Goal: Task Accomplishment & Management: Use online tool/utility

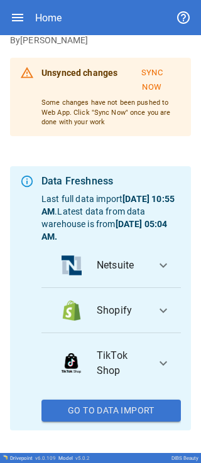
scroll to position [125, 0]
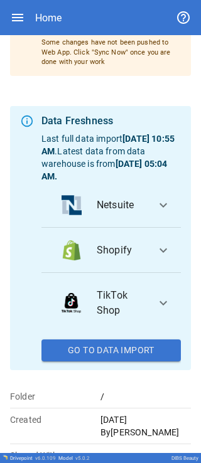
click at [65, 6] on li "Netsuite" at bounding box center [103, 205] width 104 height 30
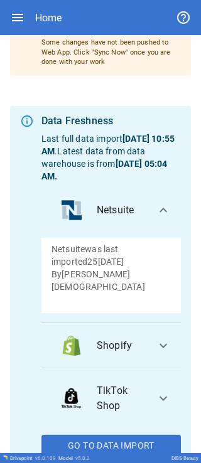
click at [65, 6] on li "Netsuite" at bounding box center [103, 210] width 104 height 30
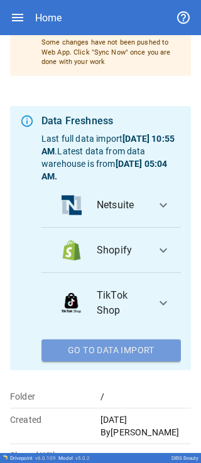
click at [65, 6] on button "Go To Data Import" at bounding box center [110, 350] width 139 height 23
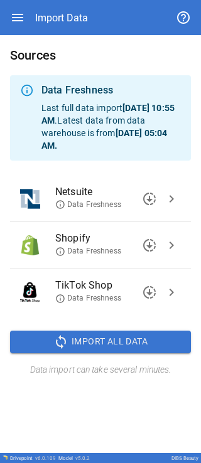
click at [65, 6] on span "chevron_right" at bounding box center [171, 198] width 15 height 15
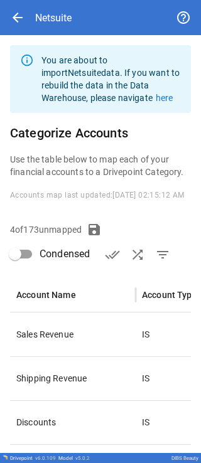
type input "**********"
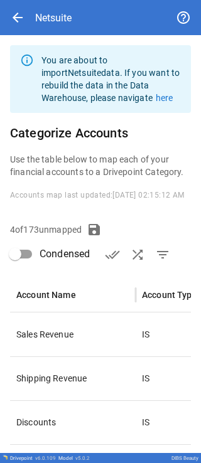
type input "**********"
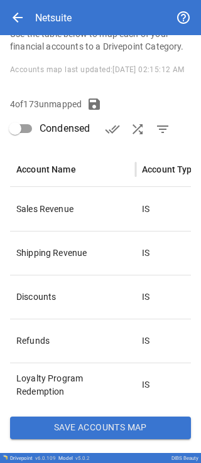
scroll to position [103, 0]
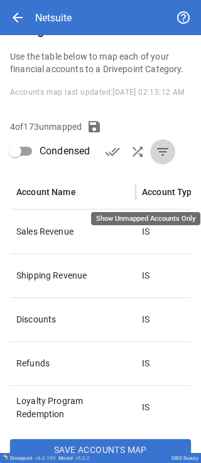
click at [65, 6] on span "filter_list" at bounding box center [162, 151] width 15 height 15
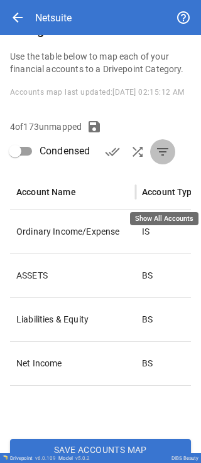
click at [65, 6] on span "filter_list" at bounding box center [162, 151] width 15 height 15
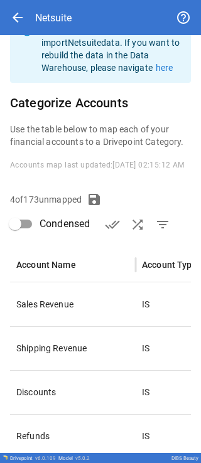
scroll to position [0, 0]
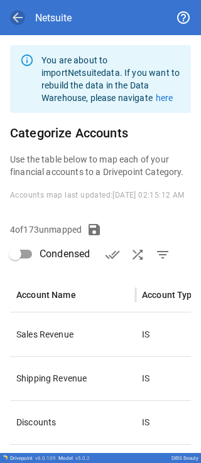
click at [15, 6] on span "arrow_back" at bounding box center [17, 17] width 15 height 15
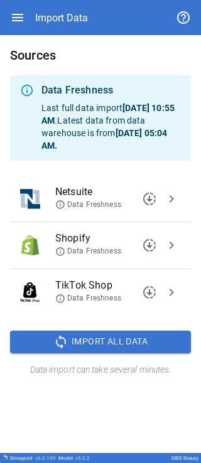
click at [65, 6] on span "Data Freshness" at bounding box center [88, 205] width 66 height 11
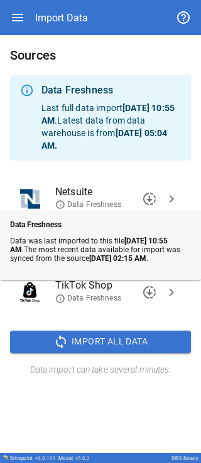
click at [65, 6] on span "Netsuite" at bounding box center [107, 191] width 105 height 15
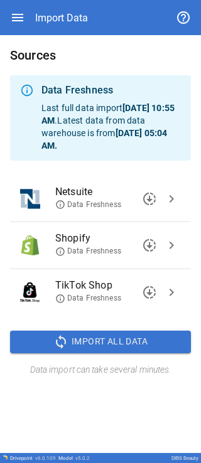
click at [65, 6] on span "downloading" at bounding box center [149, 198] width 15 height 15
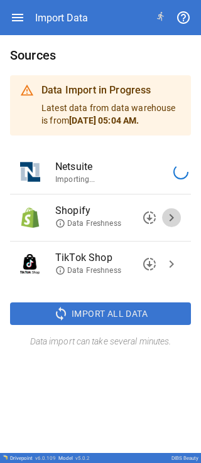
click at [65, 6] on span "chevron_right" at bounding box center [171, 217] width 15 height 15
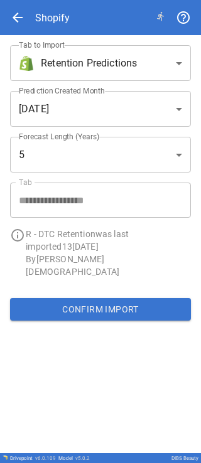
click at [65, 6] on body "**********" at bounding box center [100, 231] width 201 height 463
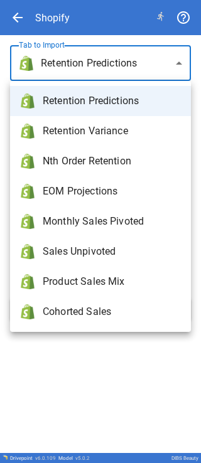
click at [65, 6] on div at bounding box center [100, 231] width 201 height 463
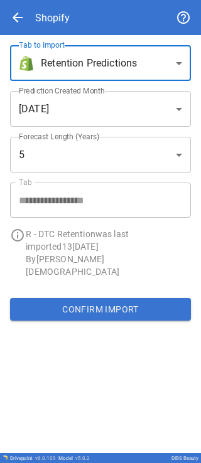
click at [65, 6] on body "**********" at bounding box center [100, 231] width 201 height 463
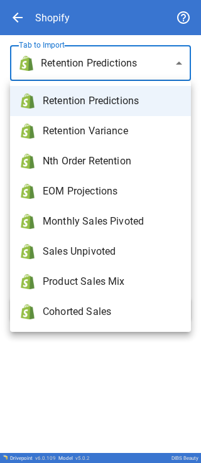
click at [65, 6] on span "Product Sales Mix" at bounding box center [112, 281] width 138 height 15
type input "**********"
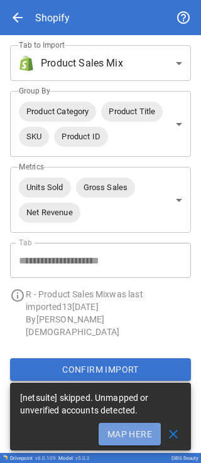
click at [65, 6] on button "Map Here" at bounding box center [130, 434] width 62 height 23
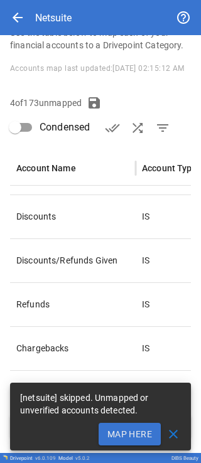
scroll to position [104, 0]
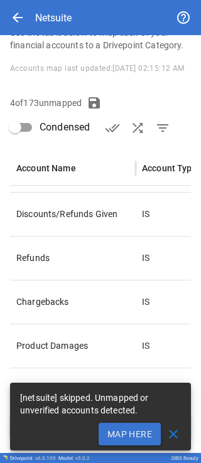
click at [65, 6] on span "close" at bounding box center [173, 434] width 15 height 15
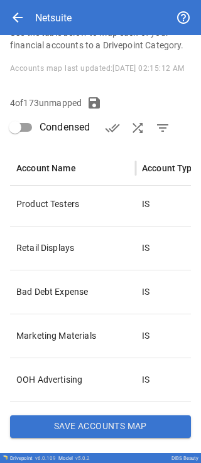
scroll to position [0, 0]
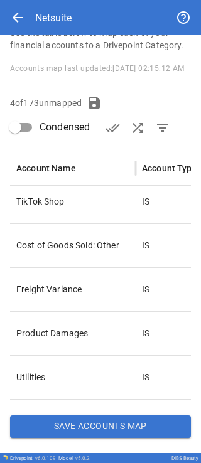
click at [65, 6] on button "Save Accounts Map" at bounding box center [100, 426] width 181 height 23
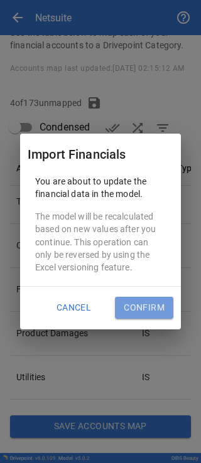
click at [65, 6] on button "Confirm" at bounding box center [144, 308] width 58 height 23
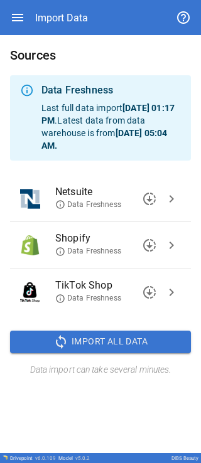
click at [65, 6] on span "Data Freshness" at bounding box center [88, 205] width 66 height 11
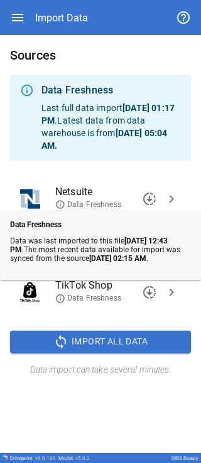
click at [65, 6] on div "Sources Data Freshness Last full data import [DATE] 01:17 PM . Latest data from…" at bounding box center [100, 244] width 201 height 418
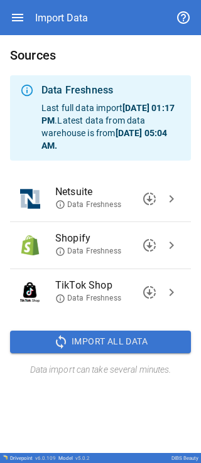
click at [65, 6] on span "Data Freshness" at bounding box center [88, 205] width 66 height 11
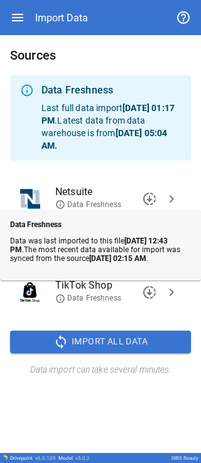
click at [65, 6] on div "Sources Data Freshness Last full data import [DATE] 01:17 PM . Latest data from…" at bounding box center [100, 244] width 201 height 418
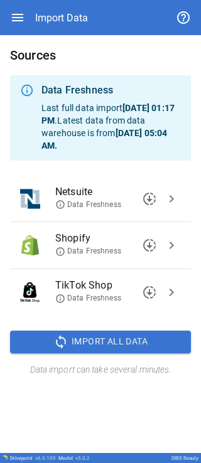
click at [65, 6] on span "chevron_right" at bounding box center [171, 245] width 15 height 15
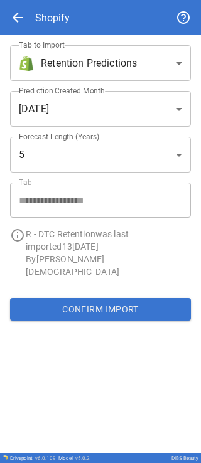
click at [8, 6] on div "arrow_back Shopify" at bounding box center [100, 17] width 201 height 35
click at [14, 6] on span "arrow_back" at bounding box center [17, 17] width 15 height 15
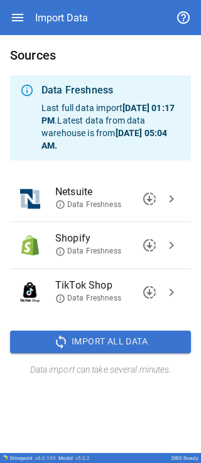
click at [65, 6] on span "downloading" at bounding box center [149, 245] width 15 height 15
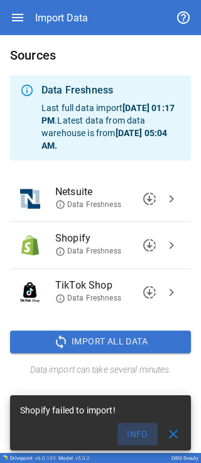
click at [65, 6] on button "Info" at bounding box center [137, 434] width 40 height 23
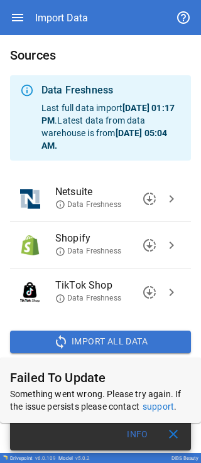
click at [65, 6] on span "downloading" at bounding box center [149, 245] width 15 height 15
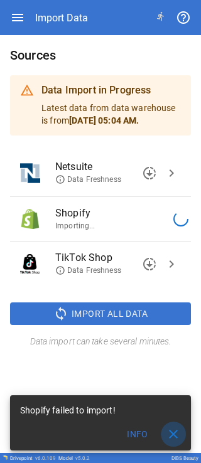
click at [65, 6] on span "close" at bounding box center [173, 434] width 15 height 15
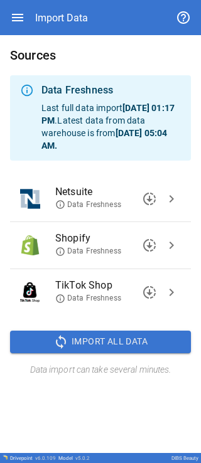
click at [65, 6] on span "Data Freshness" at bounding box center [88, 251] width 66 height 11
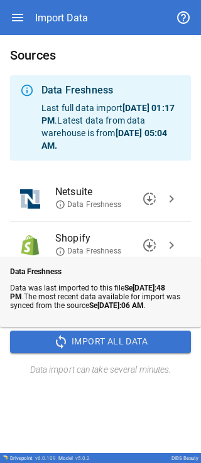
click at [65, 6] on div "Sources Data Freshness Last full data import [DATE] 01:17 PM . Latest data from…" at bounding box center [100, 244] width 201 height 418
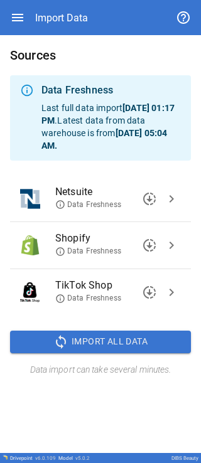
click at [58, 6] on icon at bounding box center [60, 299] width 10 height 10
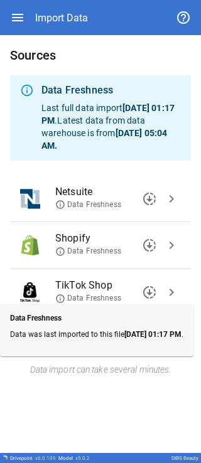
click at [65, 6] on div "Sources Data Freshness Last full data import [DATE] 01:17 PM . Latest data from…" at bounding box center [100, 244] width 201 height 418
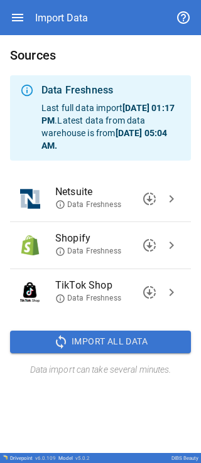
click at [65, 6] on span "downloading" at bounding box center [149, 292] width 15 height 15
click at [65, 6] on div "Sources Data Freshness Last full data import [DATE] 12:43 PM . Latest data from…" at bounding box center [100, 244] width 201 height 418
click at [65, 6] on span "Data Freshness" at bounding box center [88, 298] width 66 height 11
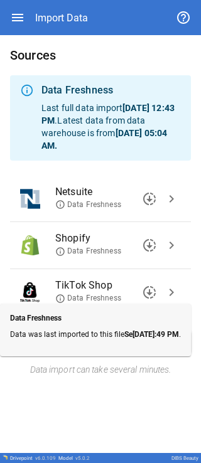
click at [65, 6] on div "Sources Data Freshness Last full data import [DATE] 12:43 PM . Latest data from…" at bounding box center [100, 244] width 201 height 418
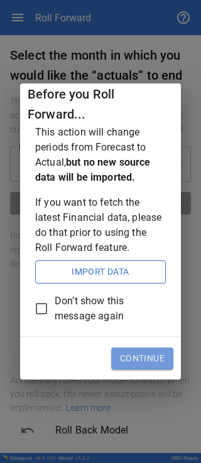
click at [65, 6] on button "Continue" at bounding box center [142, 359] width 62 height 23
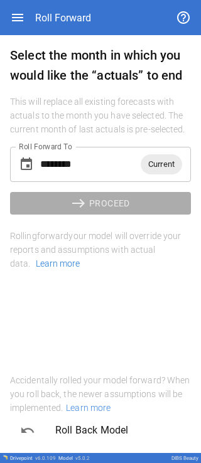
click at [65, 6] on span "Current" at bounding box center [161, 164] width 41 height 14
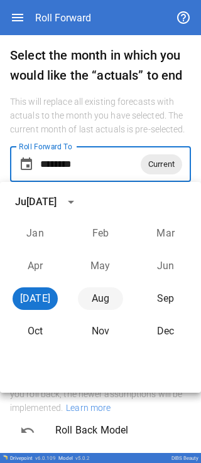
click at [65, 6] on button "Aug" at bounding box center [100, 298] width 45 height 23
type input "********"
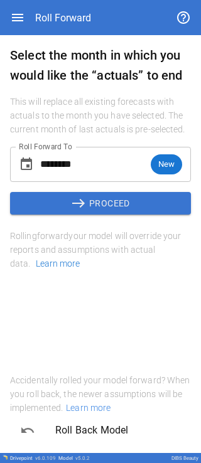
click at [65, 6] on button "east PROCEED" at bounding box center [100, 203] width 181 height 23
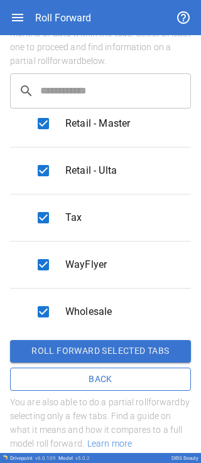
scroll to position [72, 0]
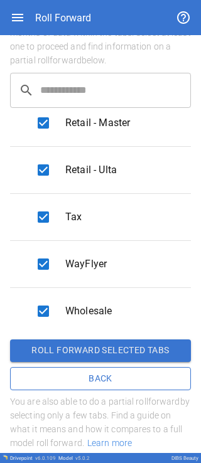
click at [65, 6] on button "Roll forward selected tabs" at bounding box center [100, 350] width 181 height 23
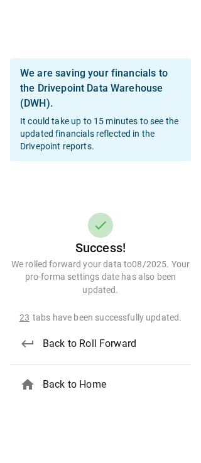
click at [65, 6] on span "Back to Home" at bounding box center [112, 384] width 138 height 15
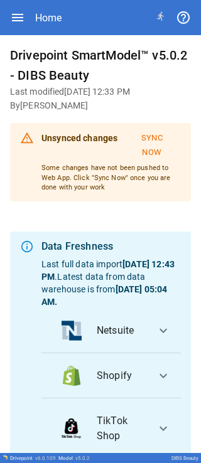
click at [65, 6] on button "Sync Now" at bounding box center [152, 145] width 58 height 35
